Goal: Information Seeking & Learning: Learn about a topic

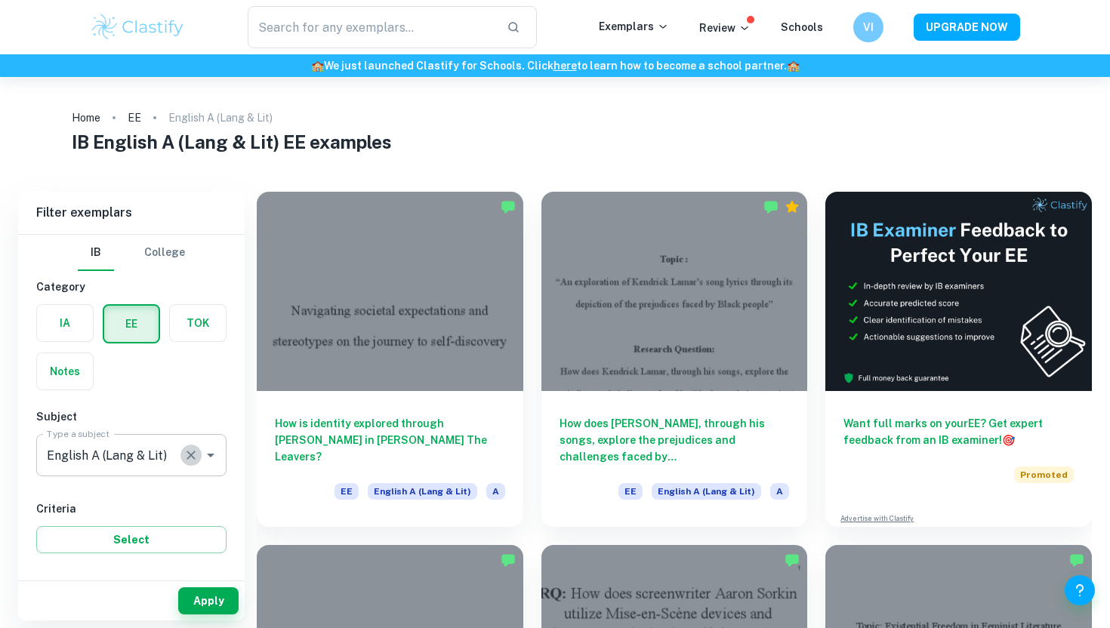
click at [193, 456] on icon "Clear" at bounding box center [190, 455] width 15 height 15
click at [52, 325] on label "button" at bounding box center [65, 323] width 56 height 36
click at [0, 0] on input "radio" at bounding box center [0, 0] width 0 height 0
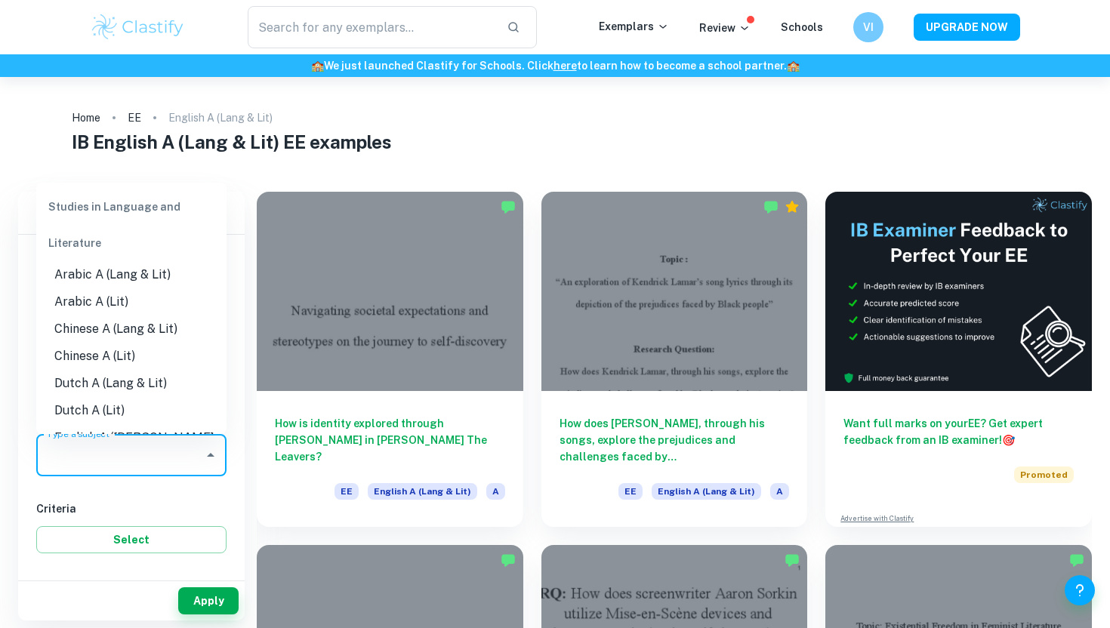
click at [124, 469] on input "English A (Lang & Lit)" at bounding box center [120, 455] width 154 height 29
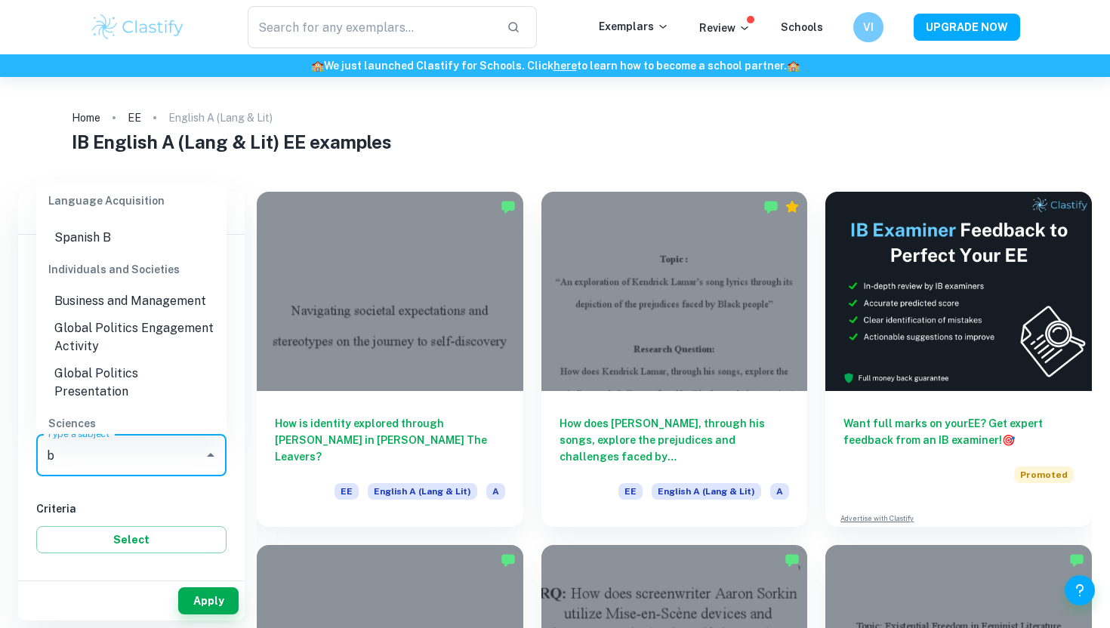
scroll to position [596, 0]
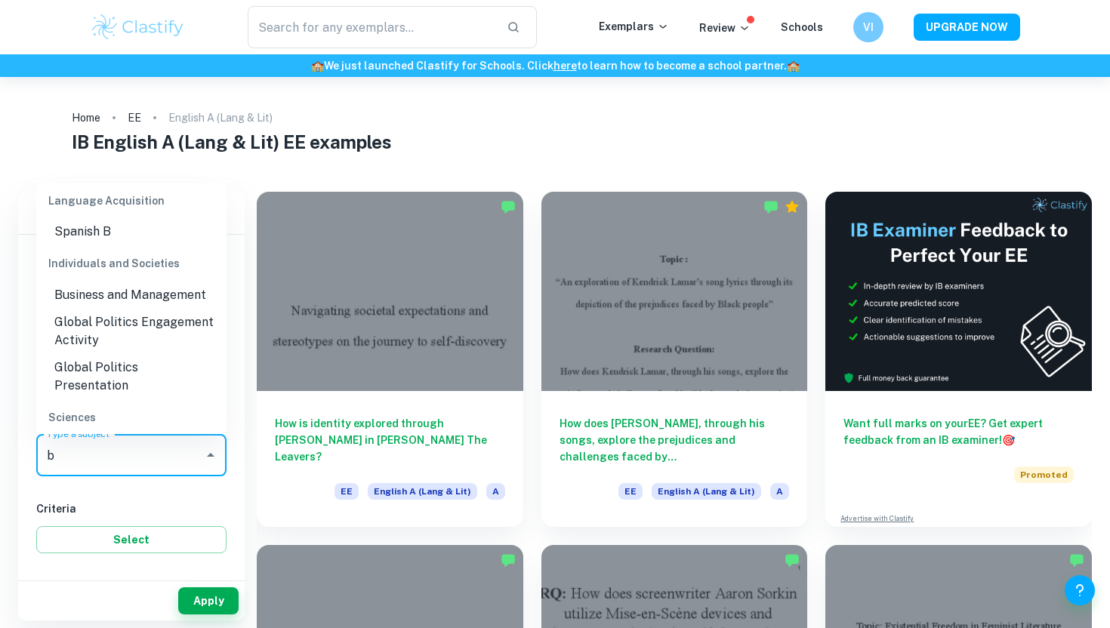
click at [133, 290] on li "Business and Management" at bounding box center [131, 295] width 190 height 27
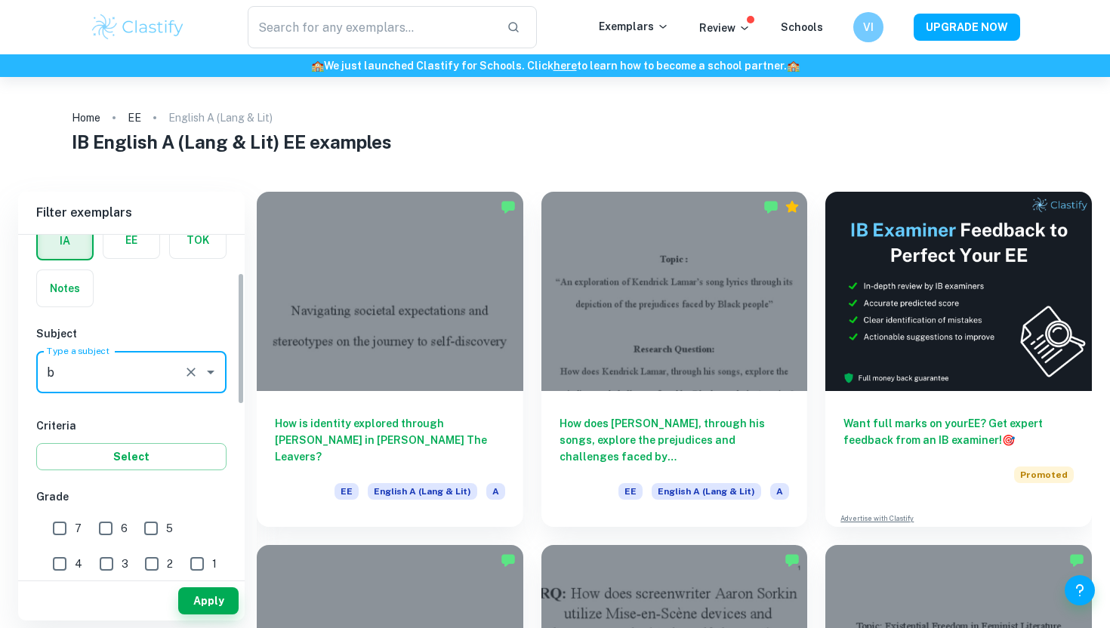
scroll to position [97, 0]
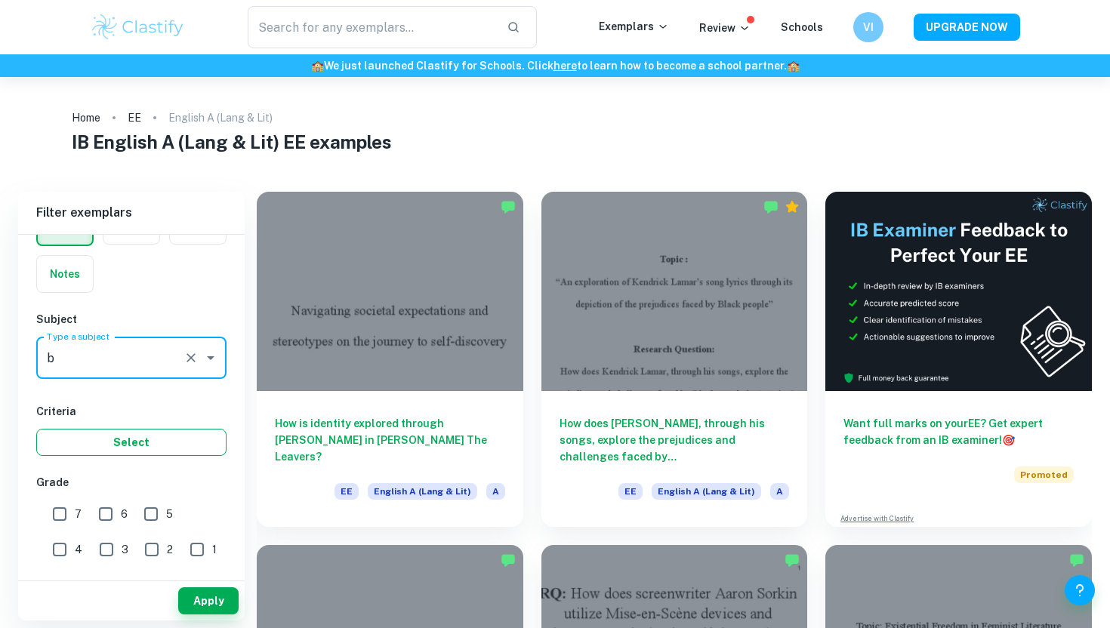
type input "Business and Management"
click at [108, 437] on button "Select" at bounding box center [131, 442] width 190 height 27
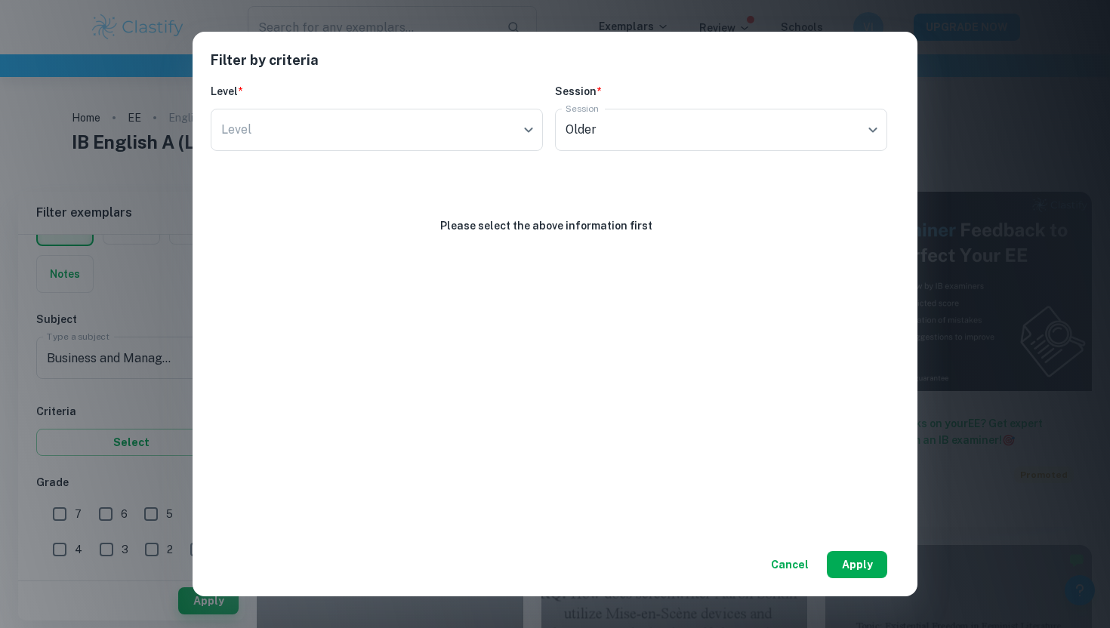
click at [846, 560] on button "Apply" at bounding box center [857, 564] width 60 height 27
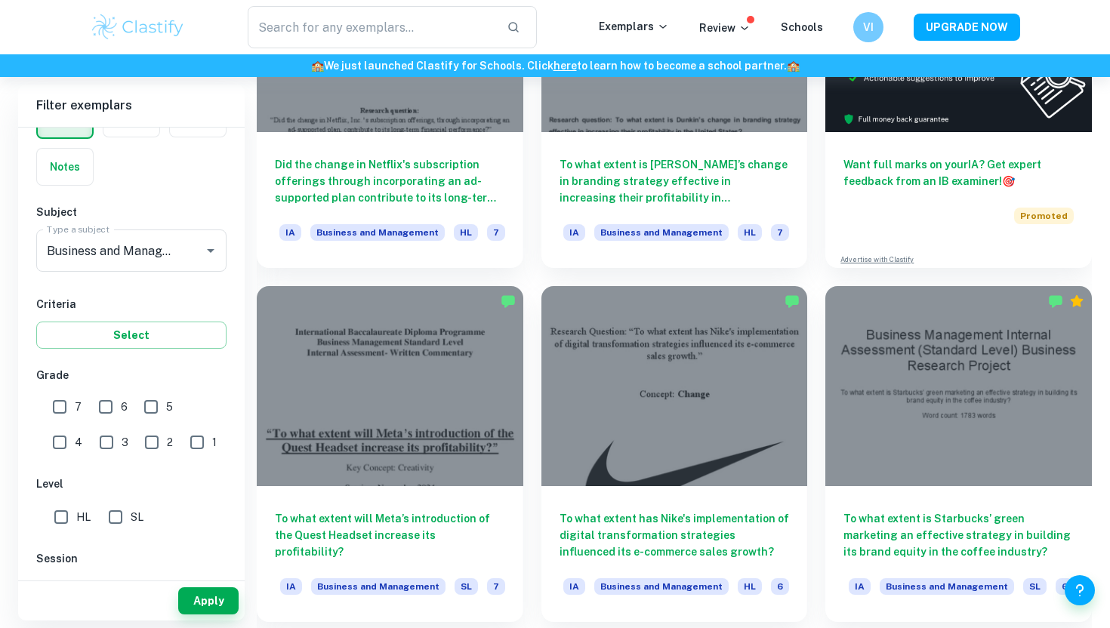
scroll to position [575, 0]
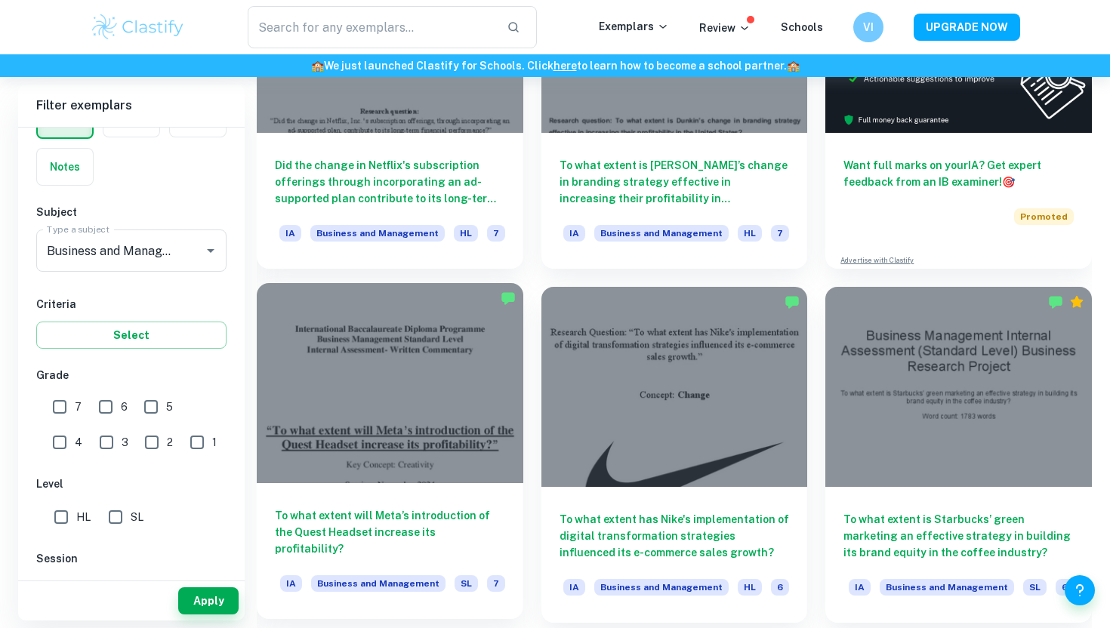
click at [408, 546] on h6 "To what extent will Meta’s introduction of the Quest Headset increase its profi…" at bounding box center [390, 532] width 230 height 50
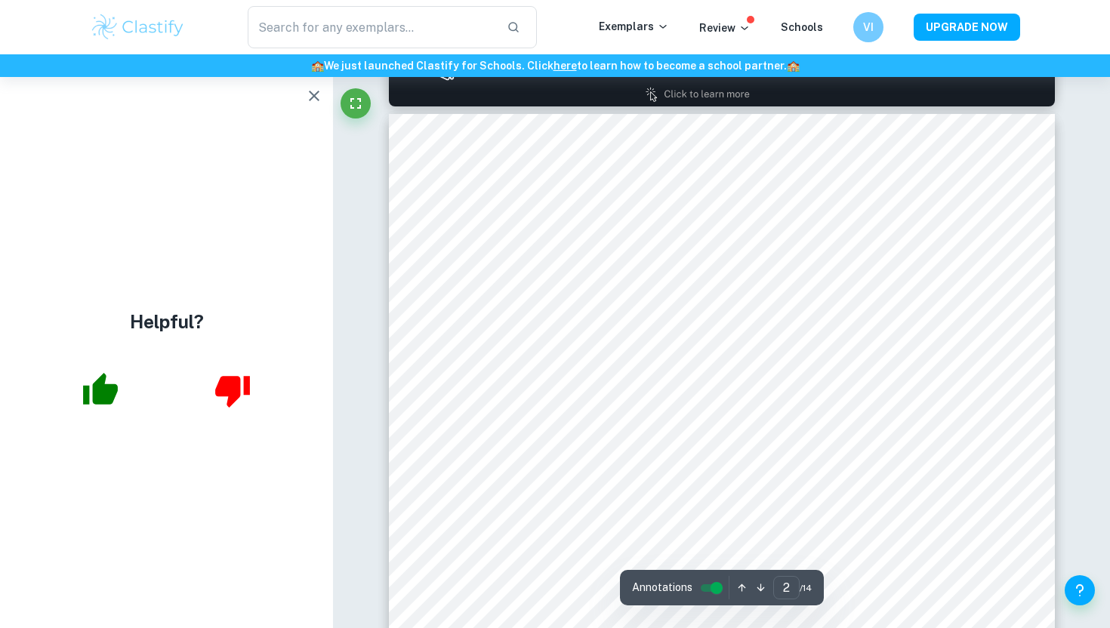
scroll to position [616, 0]
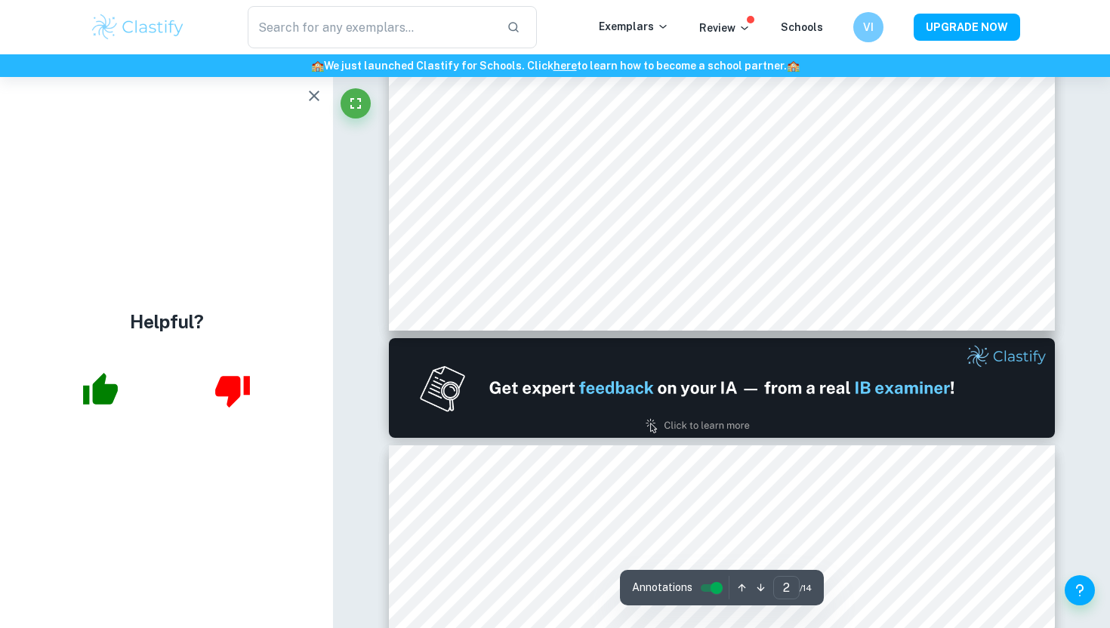
type input "1"
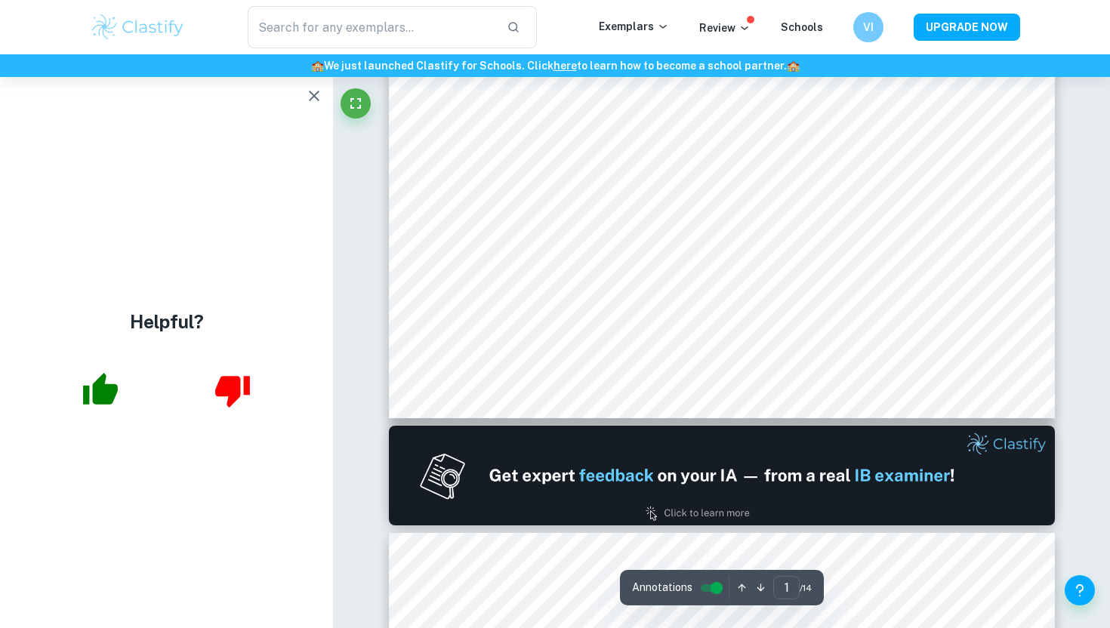
scroll to position [0, 0]
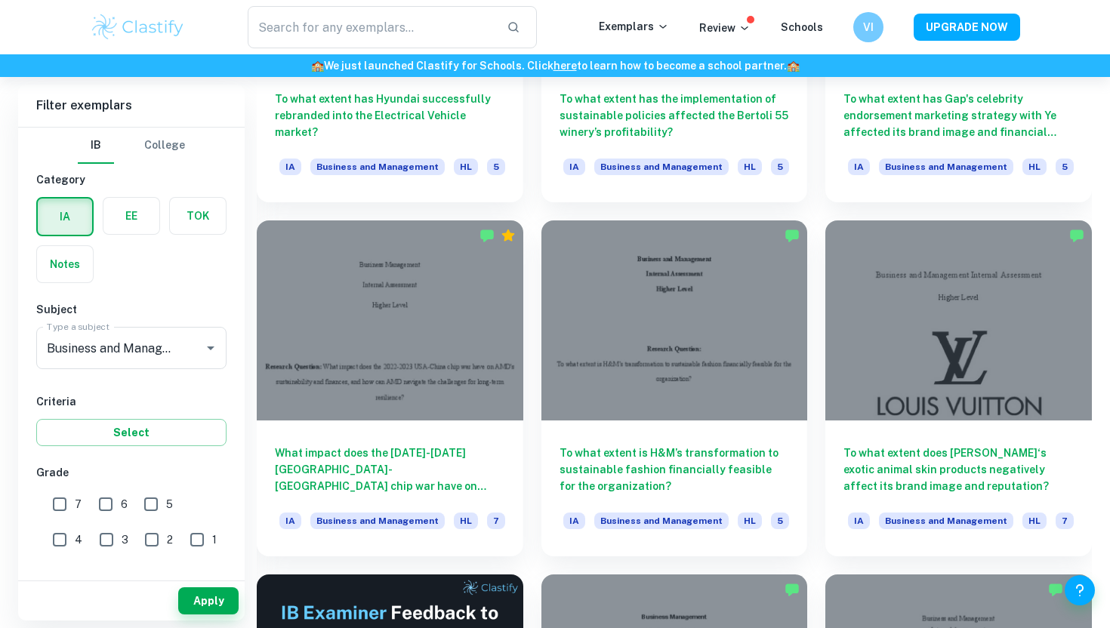
scroll to position [2057, 0]
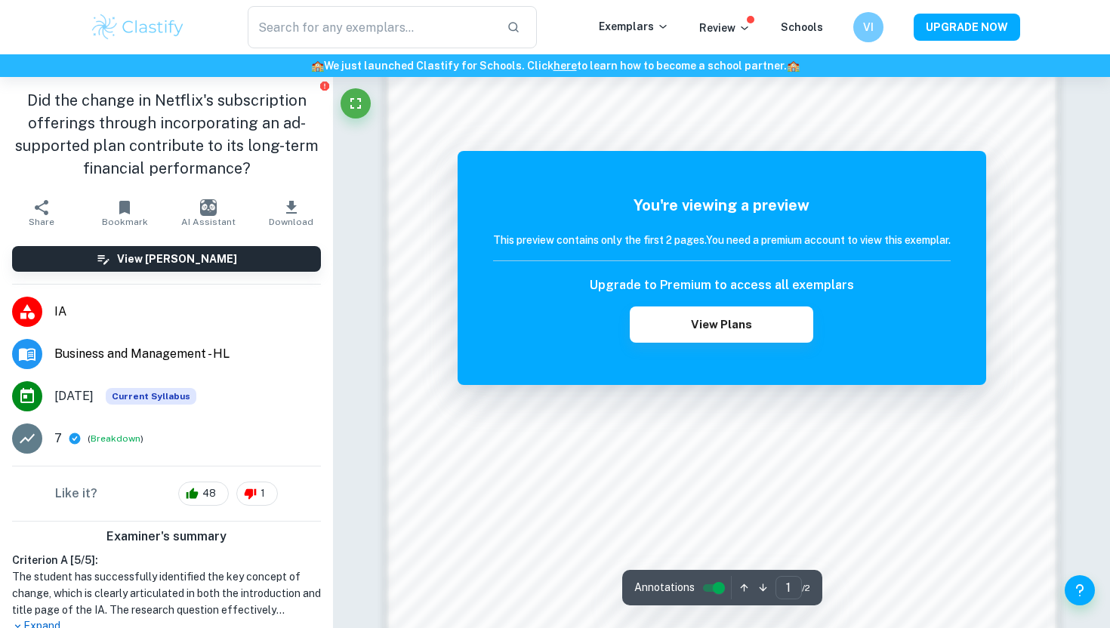
scroll to position [1057, 0]
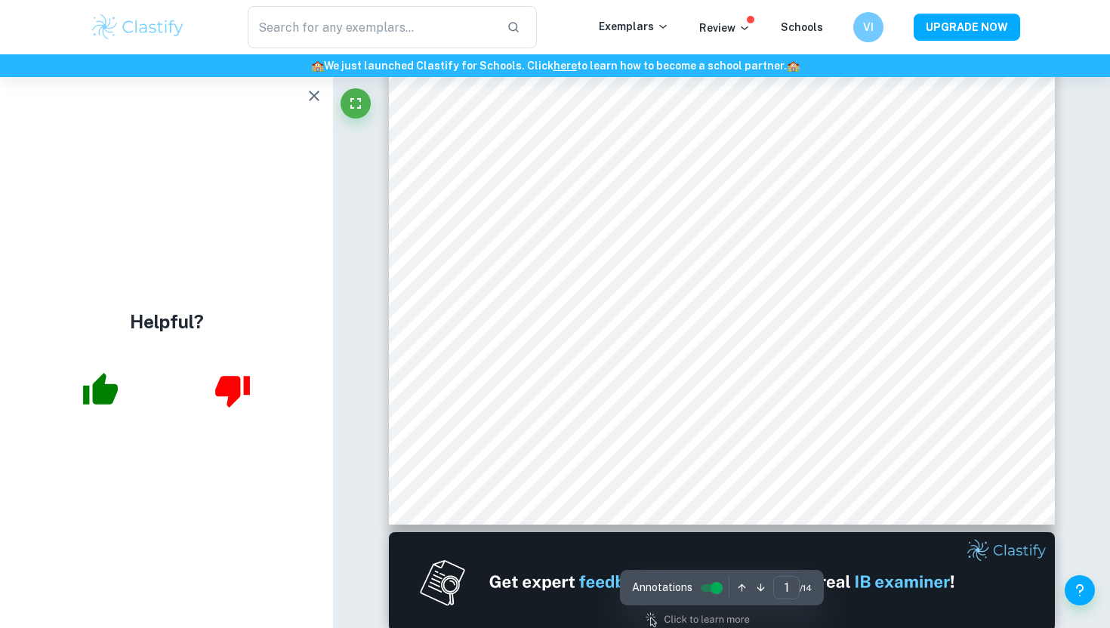
scroll to position [454, 0]
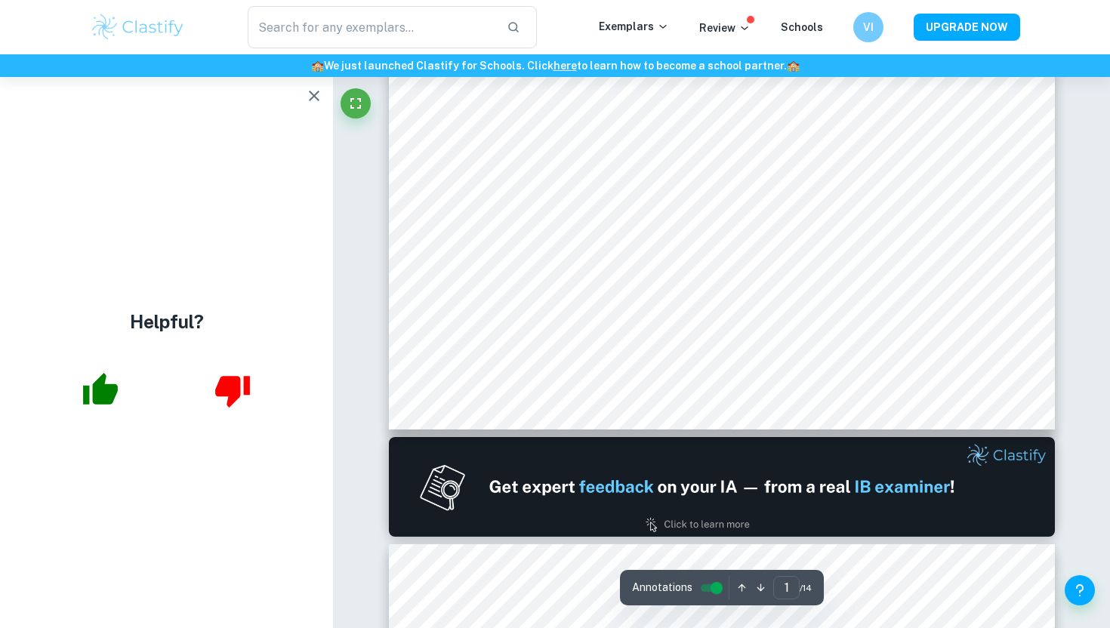
type input "2"
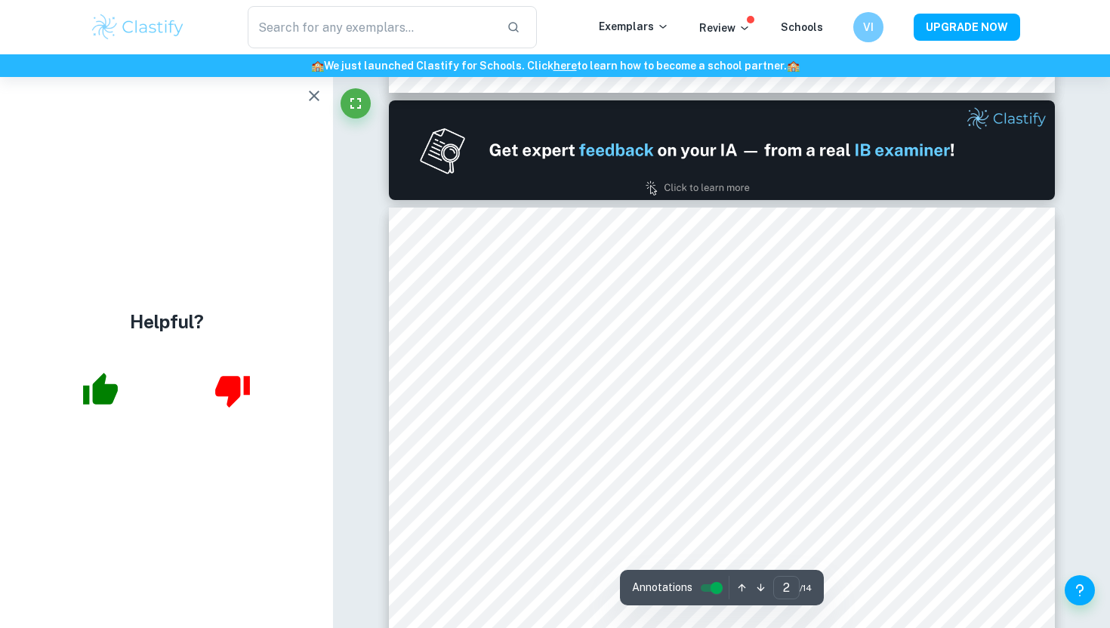
scroll to position [944, 0]
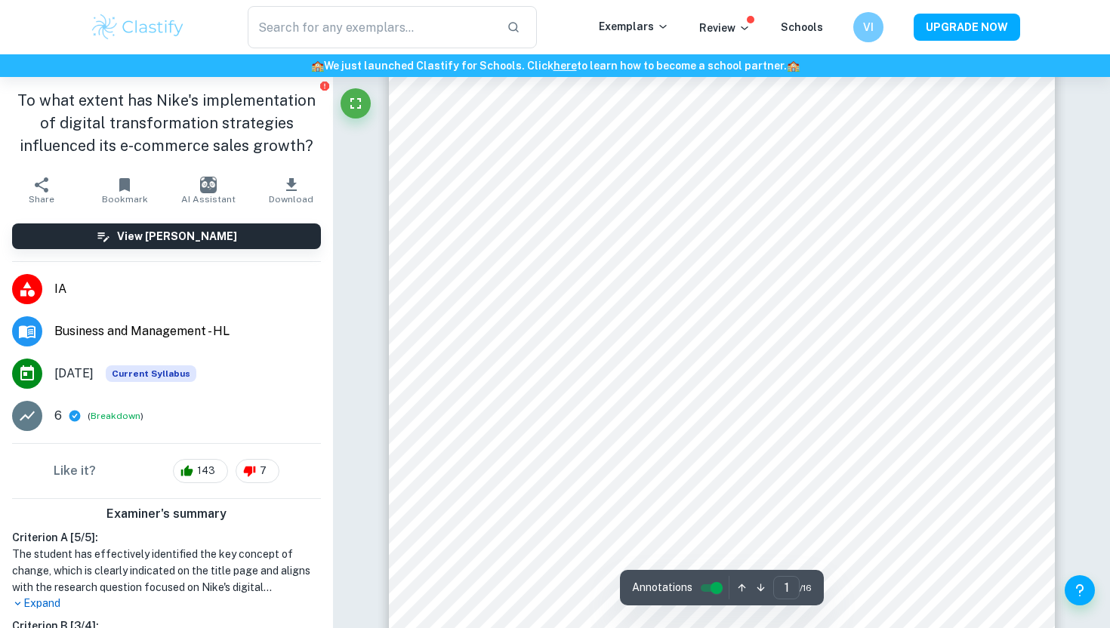
scroll to position [55, 0]
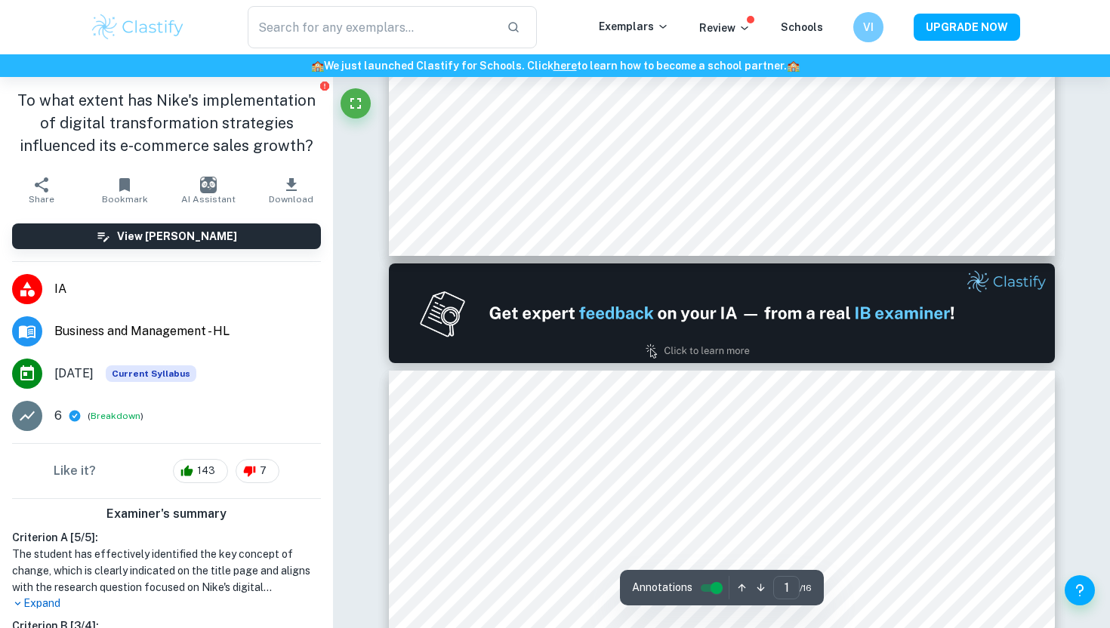
type input "2"
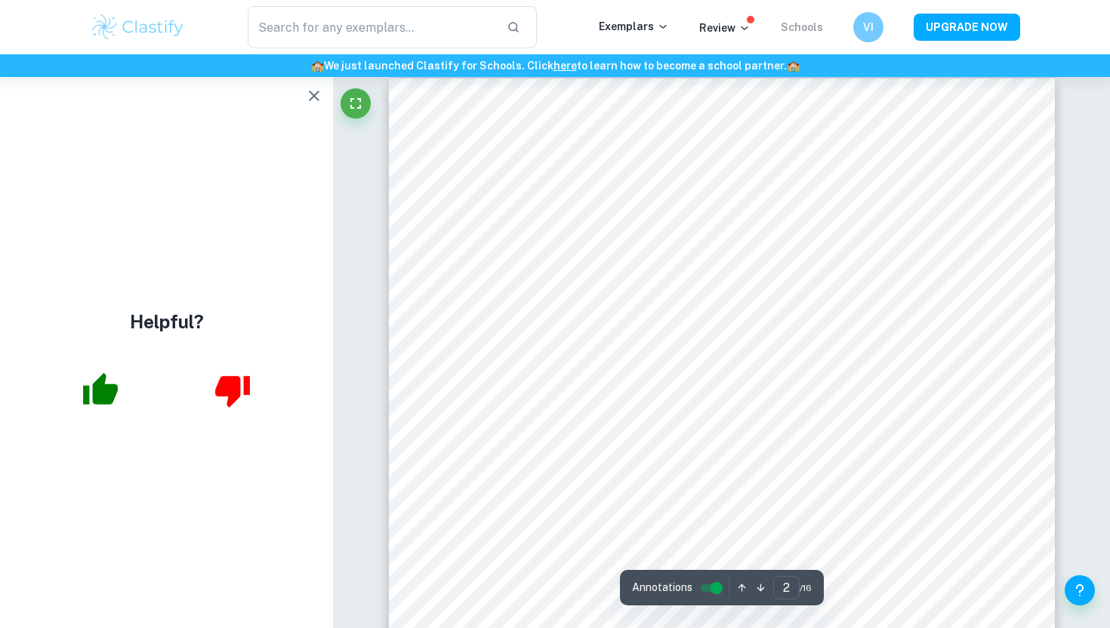
scroll to position [983, 0]
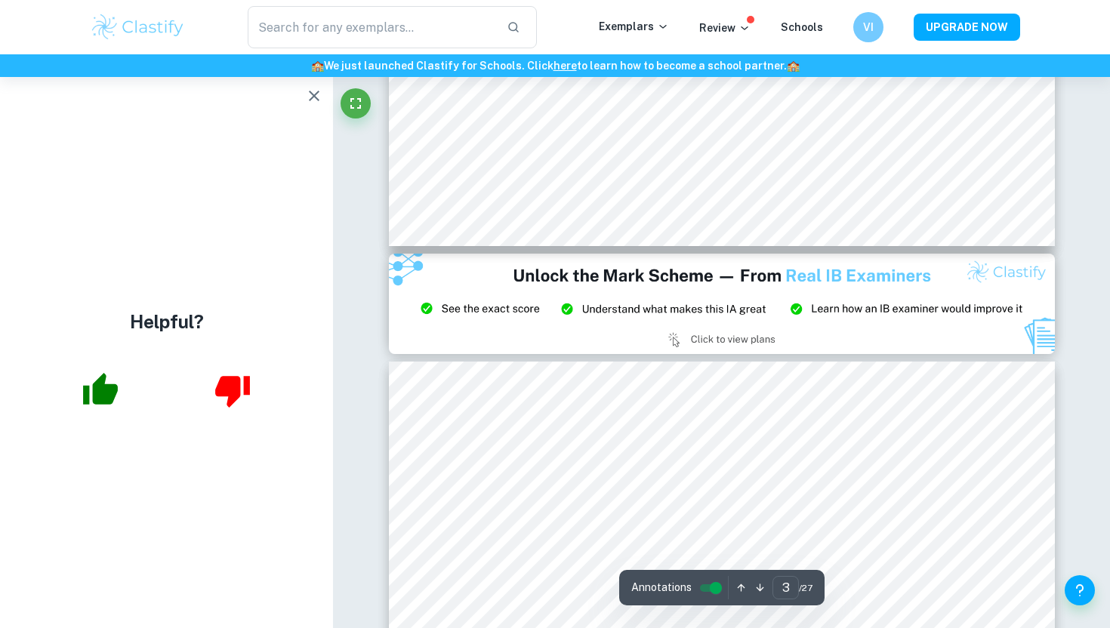
type input "2"
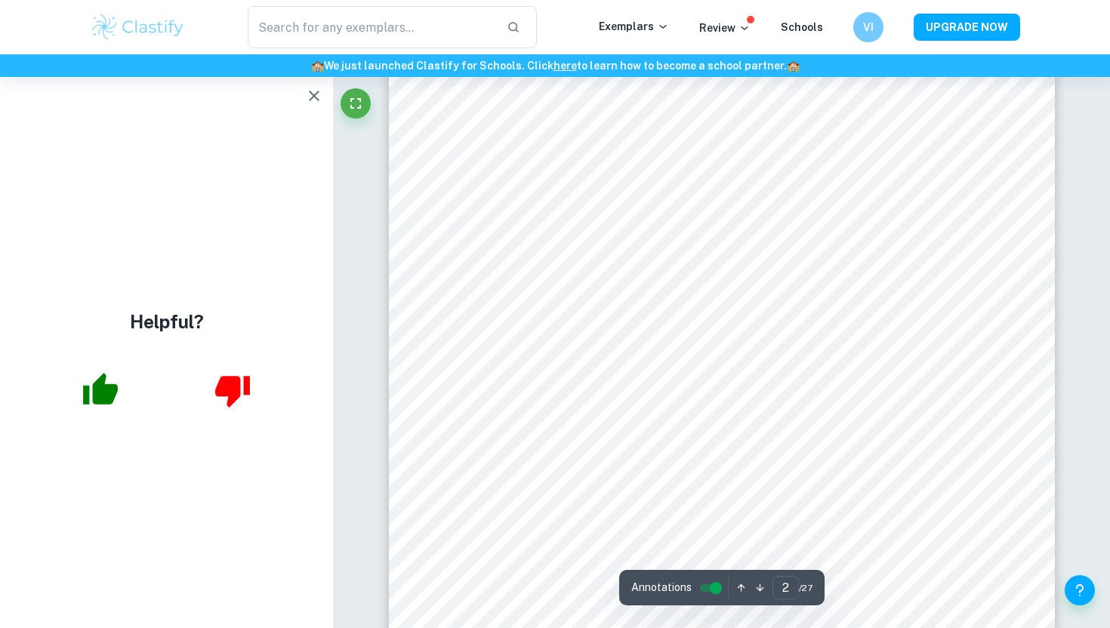
scroll to position [1117, 0]
